Goal: Information Seeking & Learning: Learn about a topic

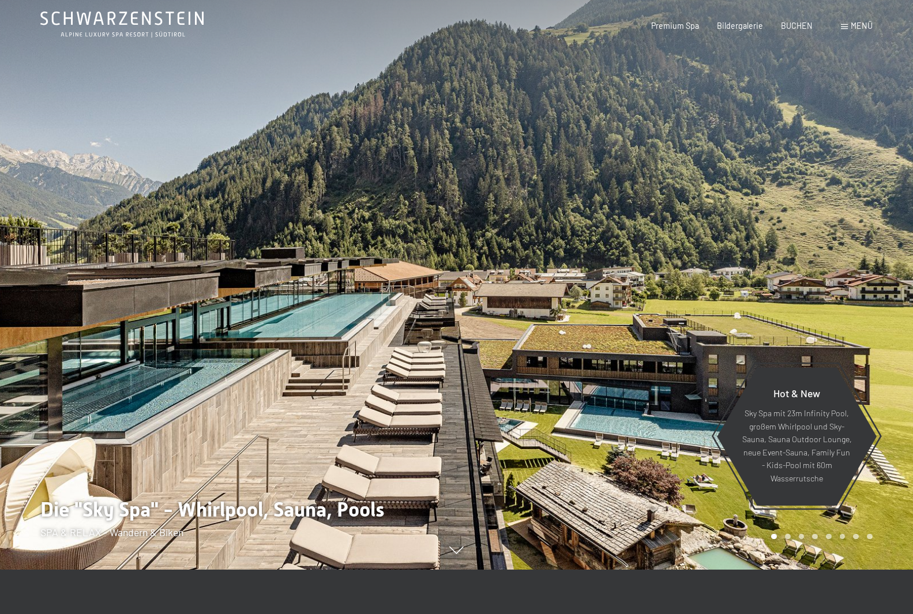
scroll to position [58, 0]
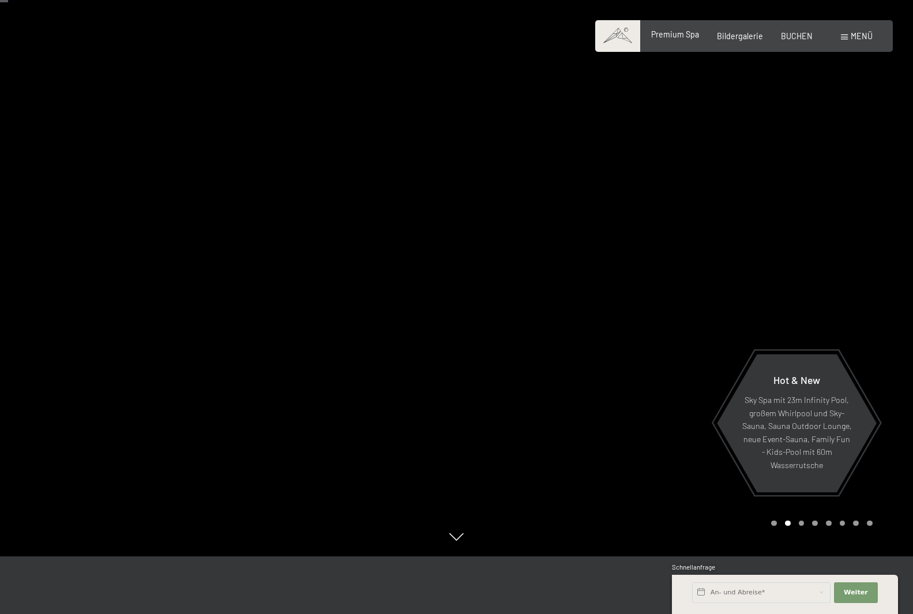
click at [659, 34] on span "Premium Spa" at bounding box center [675, 34] width 48 height 10
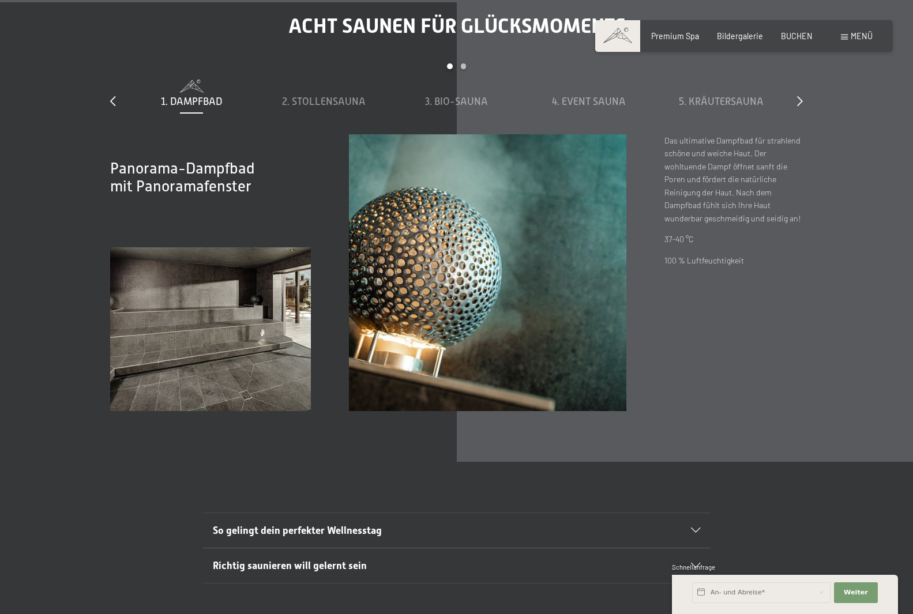
scroll to position [3806, 0]
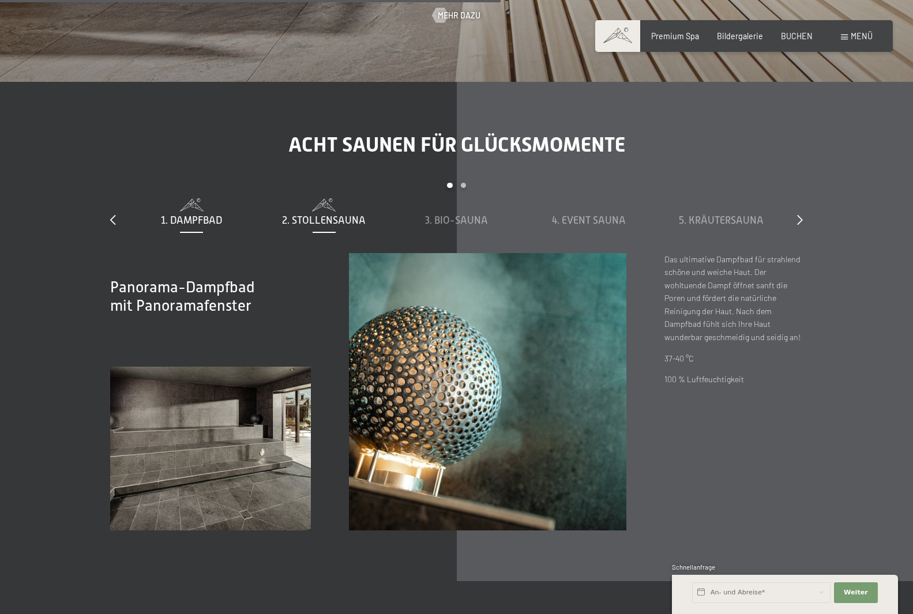
click at [334, 214] on span "2. Stollensauna" at bounding box center [324, 220] width 84 height 12
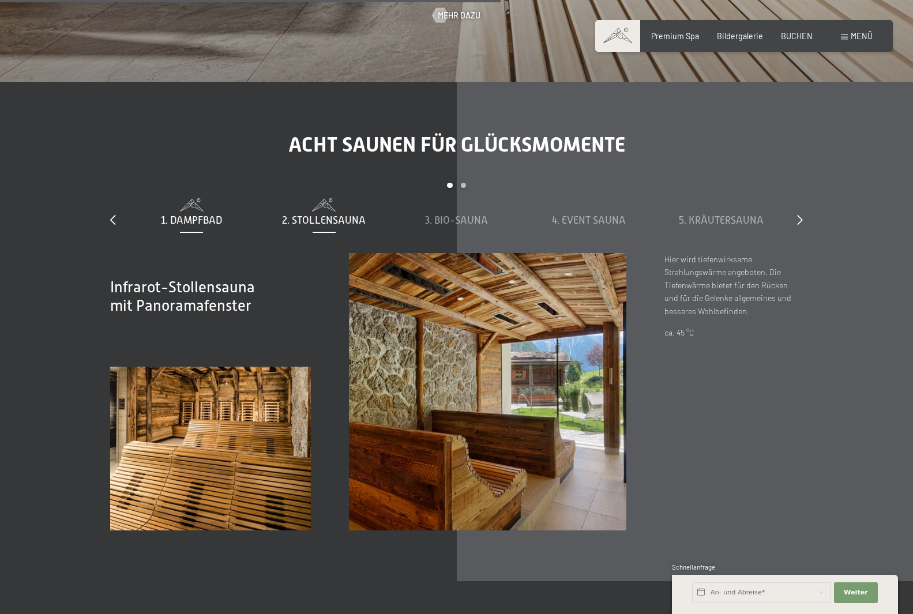
click at [196, 214] on span "1. Dampfbad" at bounding box center [191, 220] width 61 height 12
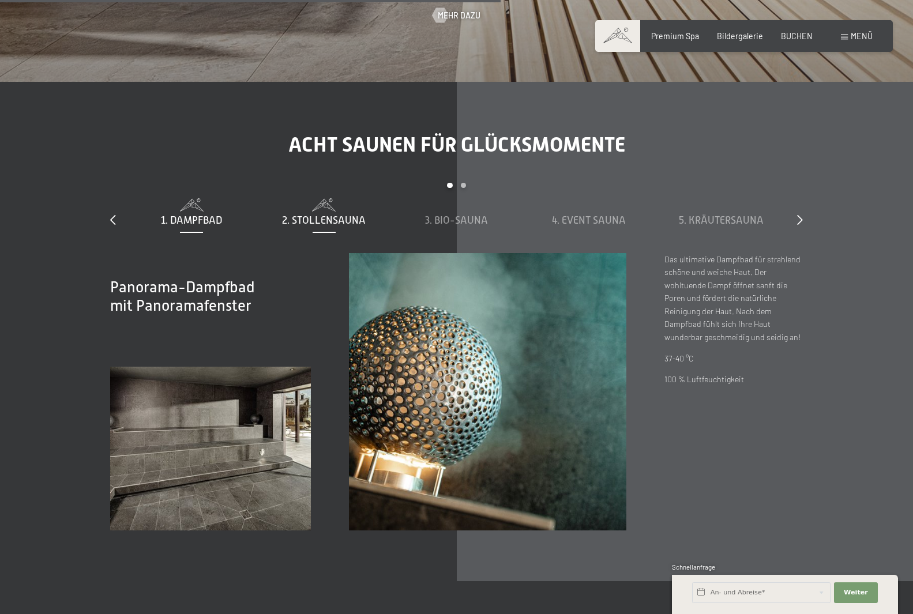
click at [300, 214] on span "2. Stollensauna" at bounding box center [324, 220] width 84 height 12
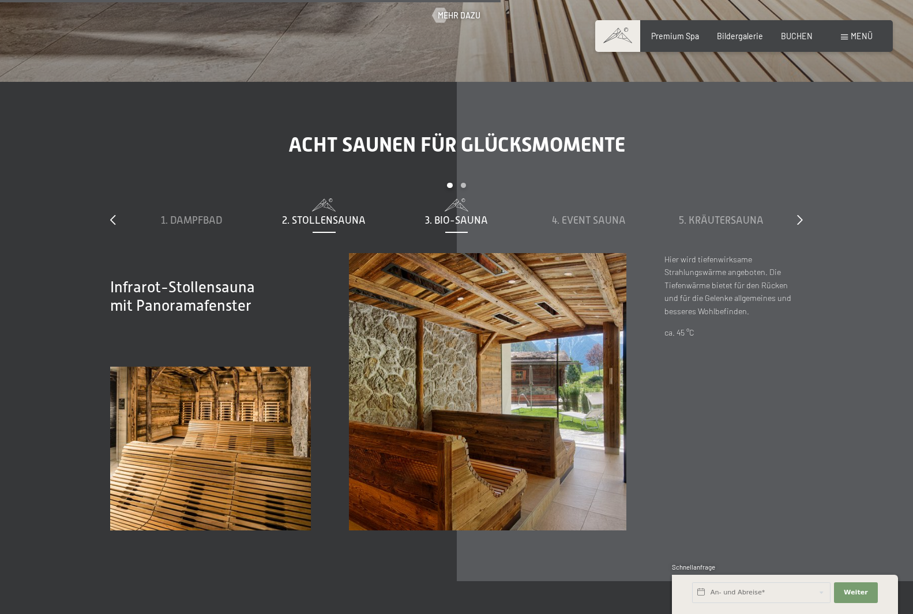
click at [445, 214] on span "3. Bio-Sauna" at bounding box center [456, 220] width 63 height 12
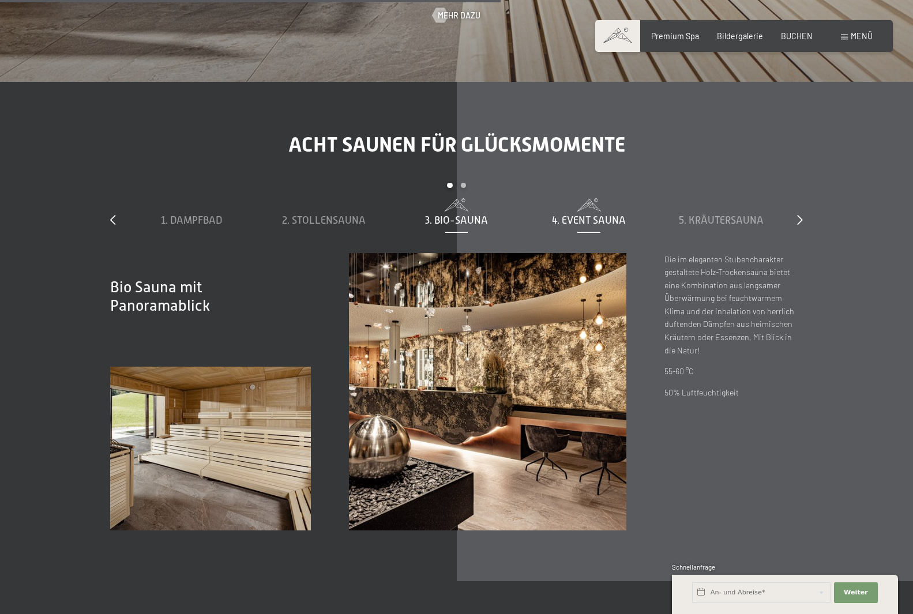
click at [593, 214] on span "4. Event Sauna" at bounding box center [589, 220] width 74 height 12
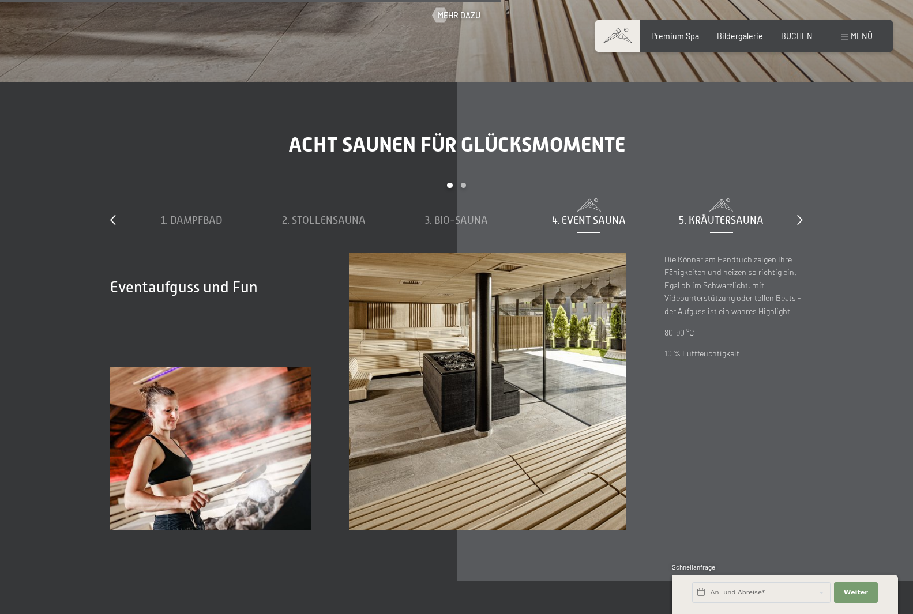
click at [753, 214] on span "5. Kräutersauna" at bounding box center [721, 220] width 85 height 12
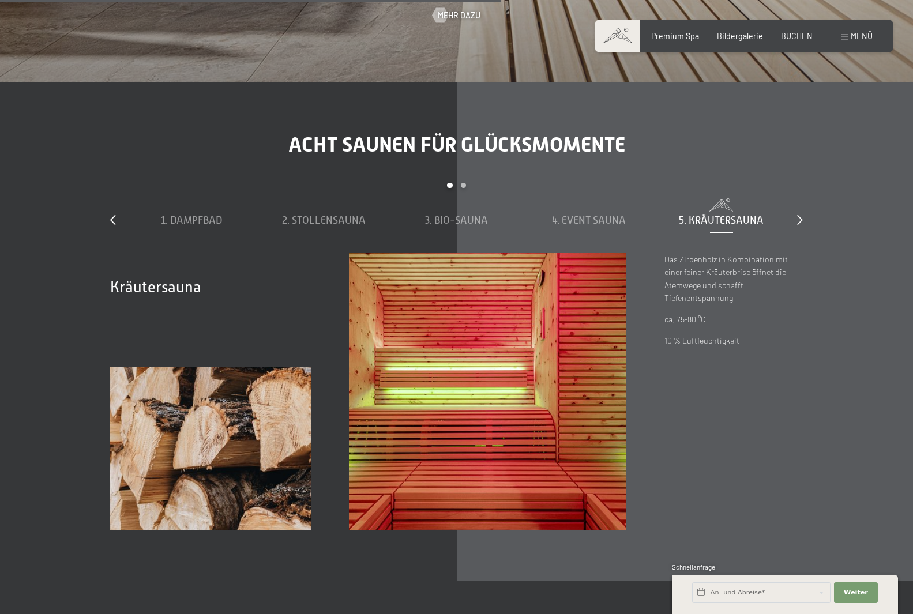
click at [795, 183] on div "slide 1 to 5 of 8 1. Dampfbad 2. Stollensauna 3. Bio-Sauna 4. Event Sauna 5. Kr…" at bounding box center [456, 218] width 693 height 70
click at [799, 214] on icon at bounding box center [800, 219] width 6 height 10
